Goal: Information Seeking & Learning: Learn about a topic

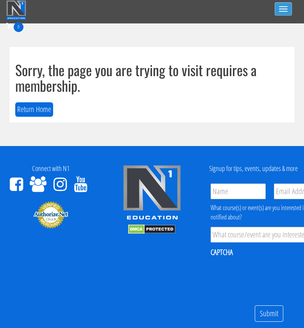
click at [288, 8] on button "Toggle navigation" at bounding box center [282, 8] width 17 height 13
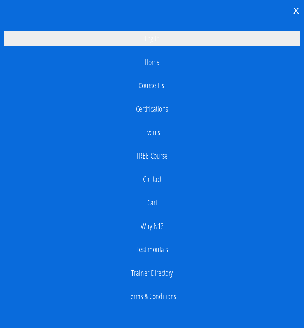
click at [179, 35] on link "Log In" at bounding box center [152, 39] width 296 height 16
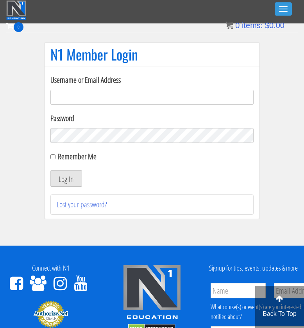
type input "[EMAIL_ADDRESS][DOMAIN_NAME]"
click at [66, 178] on button "Log In" at bounding box center [66, 178] width 32 height 16
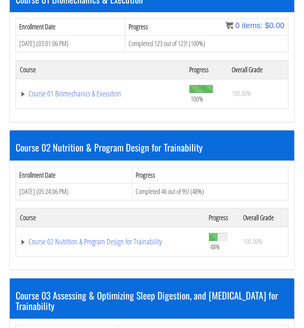
scroll to position [344, 0]
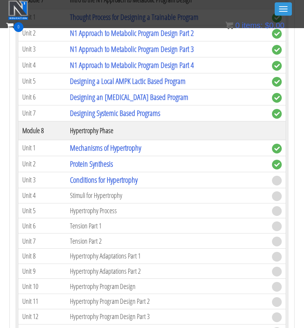
scroll to position [1250, 0]
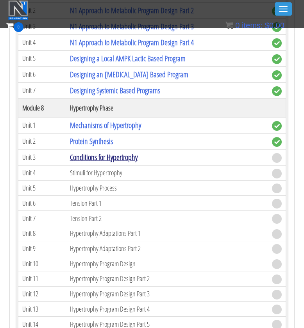
click at [108, 157] on link "Conditions for Hypertrophy" at bounding box center [103, 157] width 67 height 11
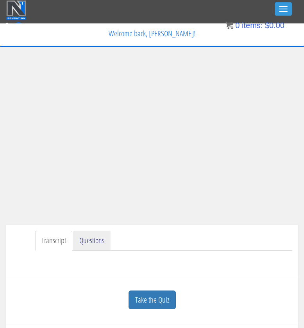
click at [89, 247] on link "Questions" at bounding box center [91, 241] width 37 height 20
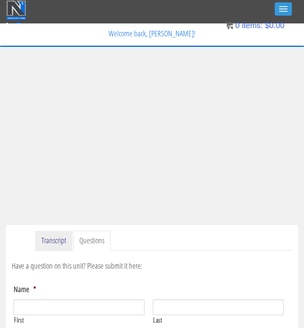
click at [58, 241] on link "Transcript" at bounding box center [53, 241] width 37 height 20
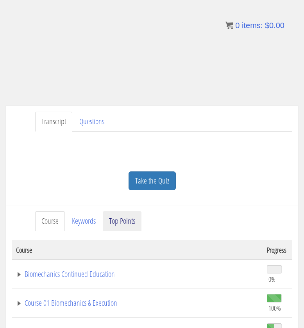
scroll to position [121, 0]
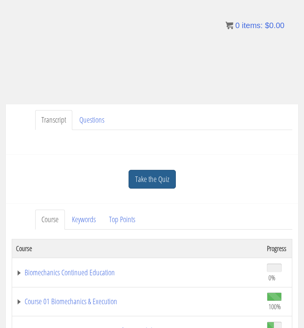
click at [161, 179] on link "Take the Quiz" at bounding box center [151, 179] width 47 height 19
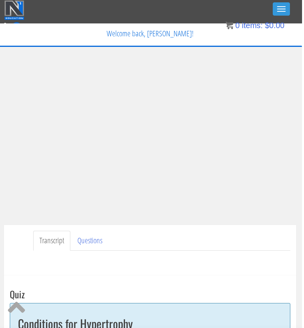
scroll to position [0, 2]
